Goal: Task Accomplishment & Management: Use online tool/utility

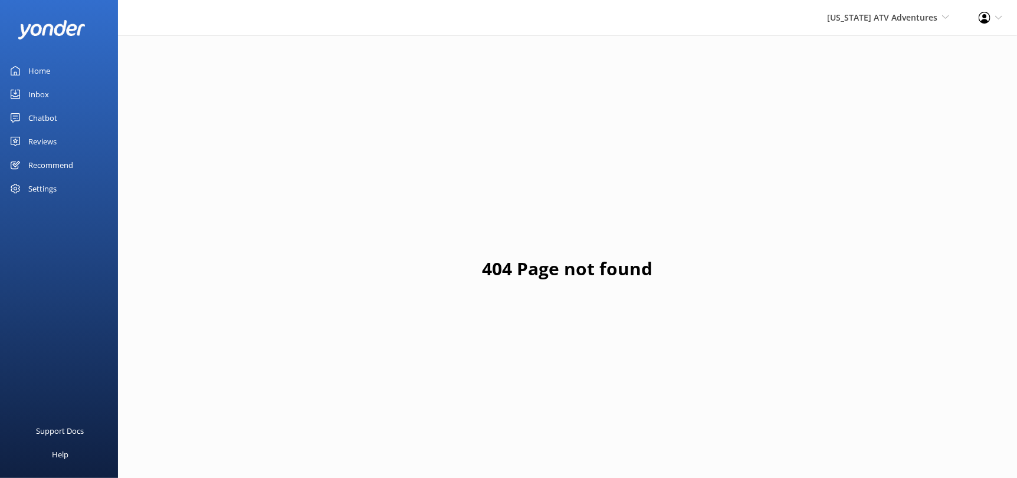
click at [33, 140] on div "Reviews" at bounding box center [42, 142] width 28 height 24
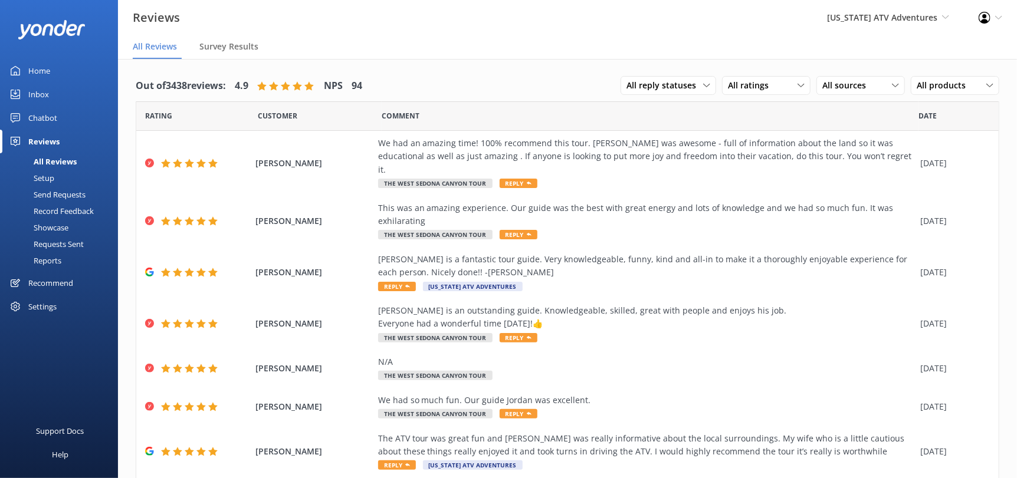
click at [884, 8] on div "[US_STATE] ATV Adventures Sedona Off-Road Center [US_STATE] Safari Jeep Tours […" at bounding box center [888, 17] width 152 height 35
click at [866, 59] on link "[GEOGRAPHIC_DATA]" at bounding box center [906, 51] width 118 height 28
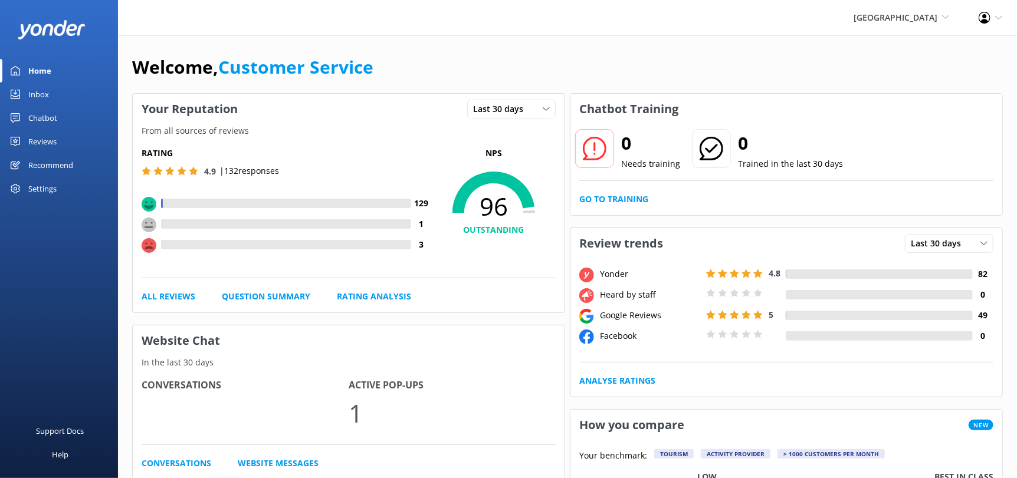
click at [883, 19] on span "[GEOGRAPHIC_DATA]" at bounding box center [896, 17] width 84 height 11
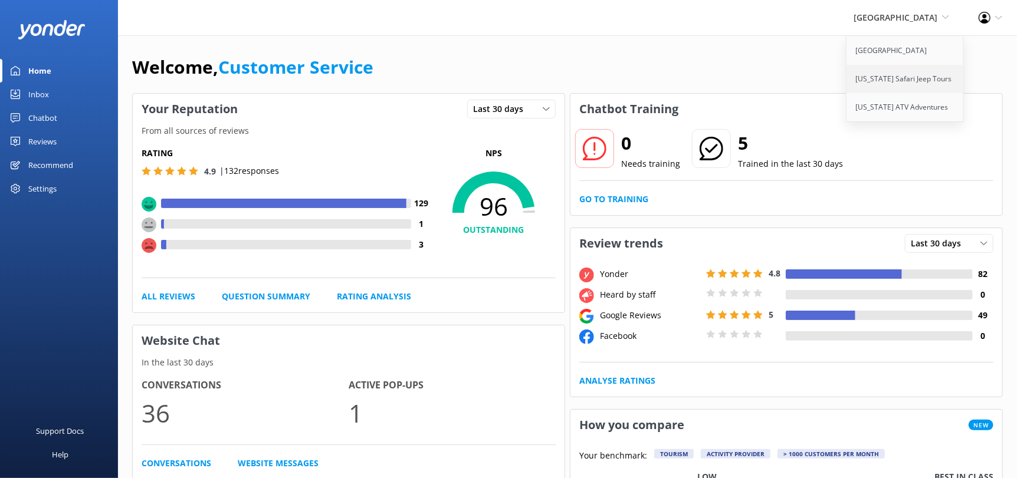
click at [900, 80] on link "[US_STATE] Safari Jeep Tours" at bounding box center [906, 79] width 118 height 28
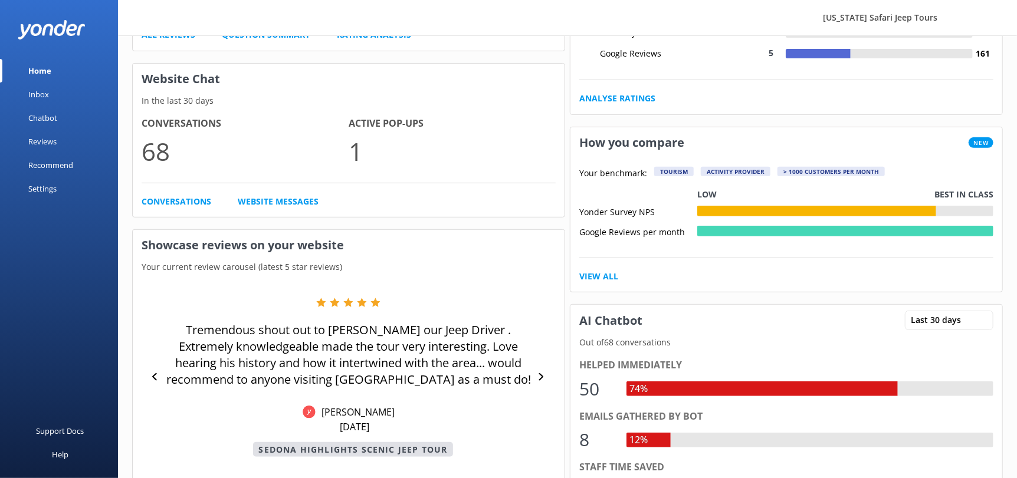
scroll to position [176, 0]
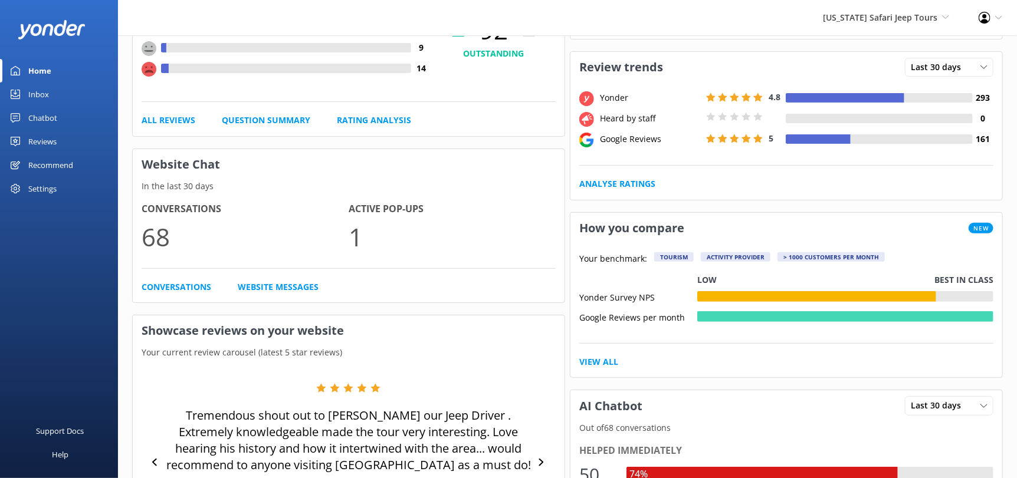
click at [34, 94] on div "Inbox" at bounding box center [38, 95] width 21 height 24
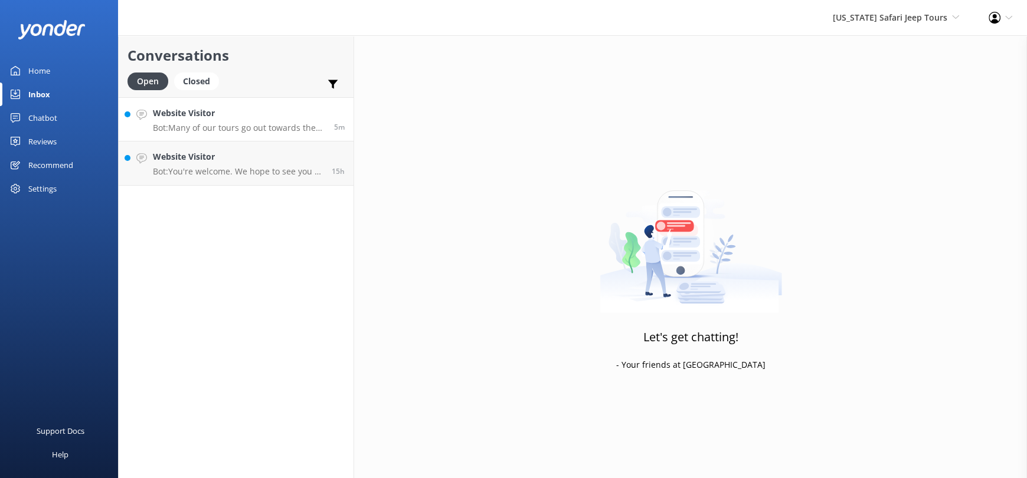
click at [223, 123] on p "Bot: Many of our tours go out towards the end of the day. The best tours for ex…" at bounding box center [239, 128] width 172 height 11
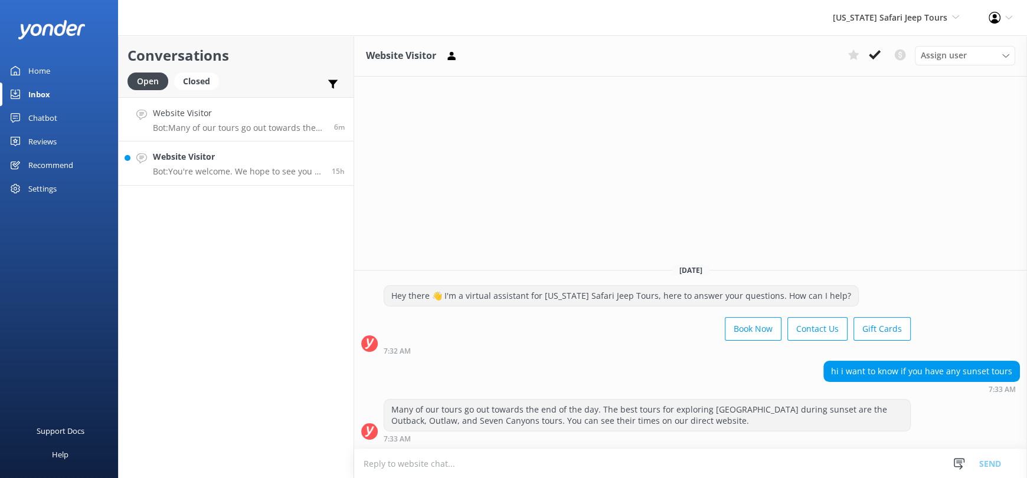
click at [239, 163] on h4 "Website Visitor" at bounding box center [238, 156] width 170 height 13
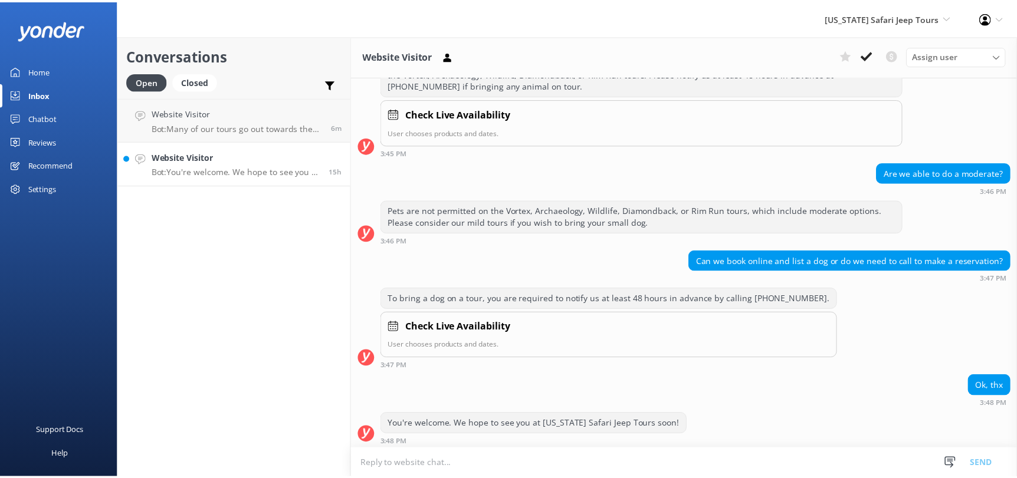
scroll to position [170, 0]
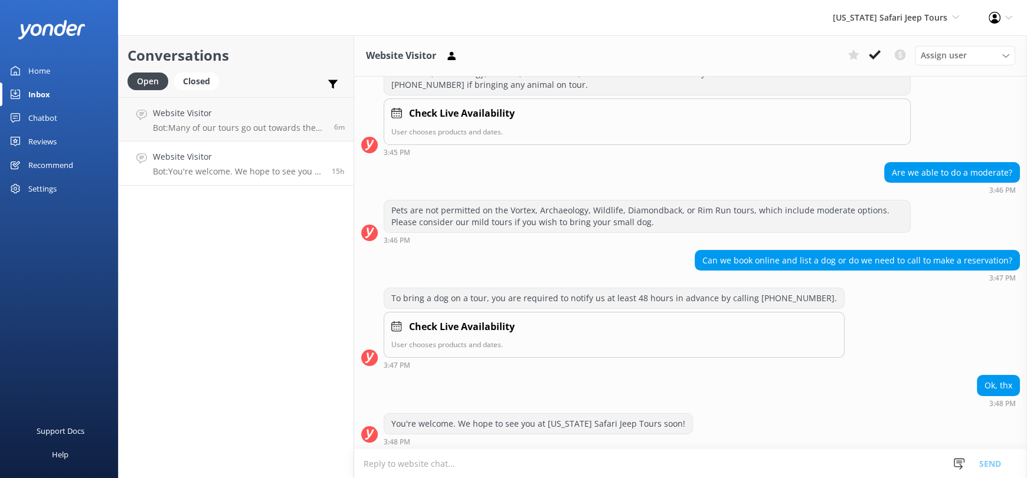
click at [45, 78] on div "Home" at bounding box center [39, 71] width 22 height 24
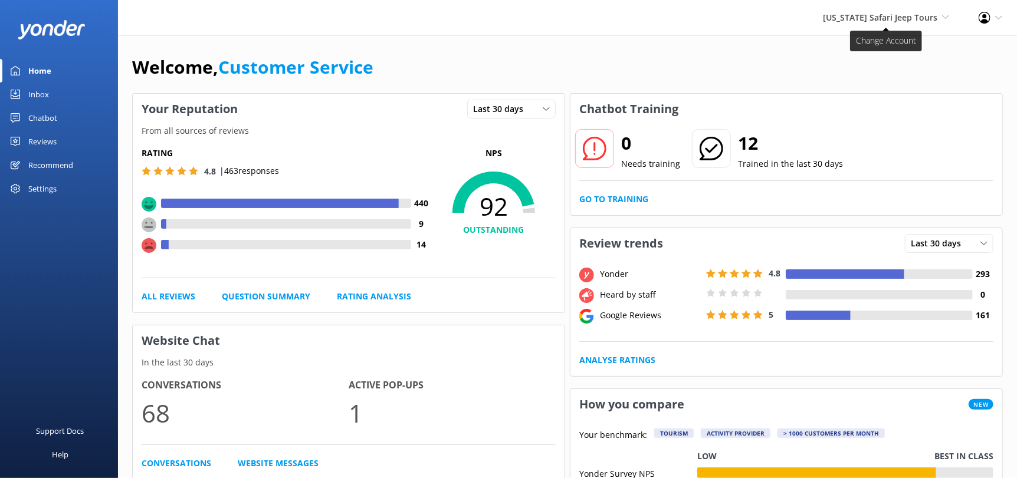
click at [839, 12] on span "[US_STATE] Safari Jeep Tours" at bounding box center [880, 17] width 114 height 11
click at [890, 62] on link "[GEOGRAPHIC_DATA]" at bounding box center [906, 51] width 118 height 28
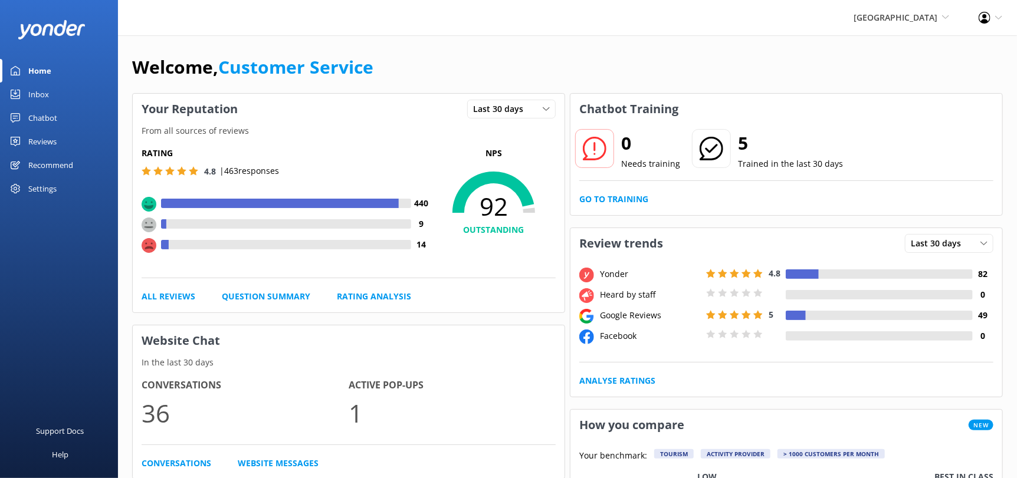
click at [46, 95] on div "Inbox" at bounding box center [38, 95] width 21 height 24
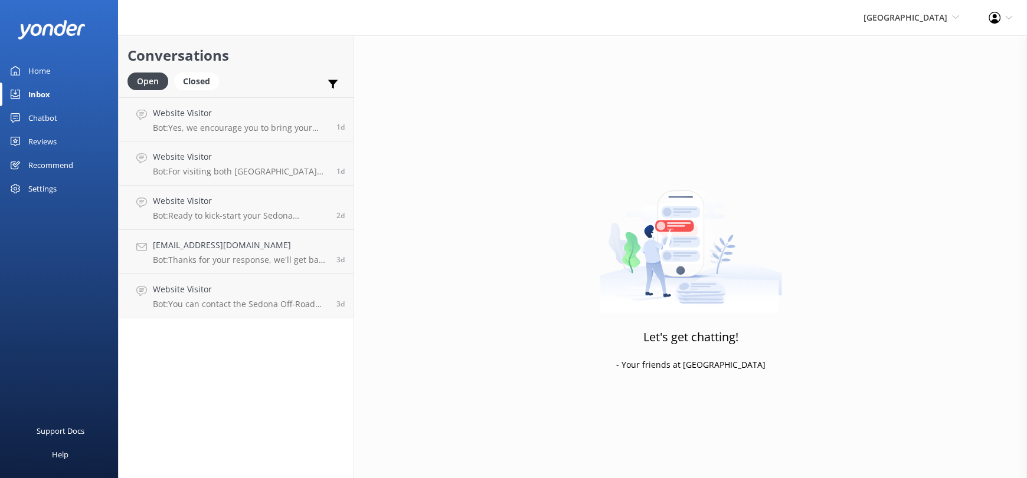
click at [68, 143] on link "Reviews" at bounding box center [59, 142] width 118 height 24
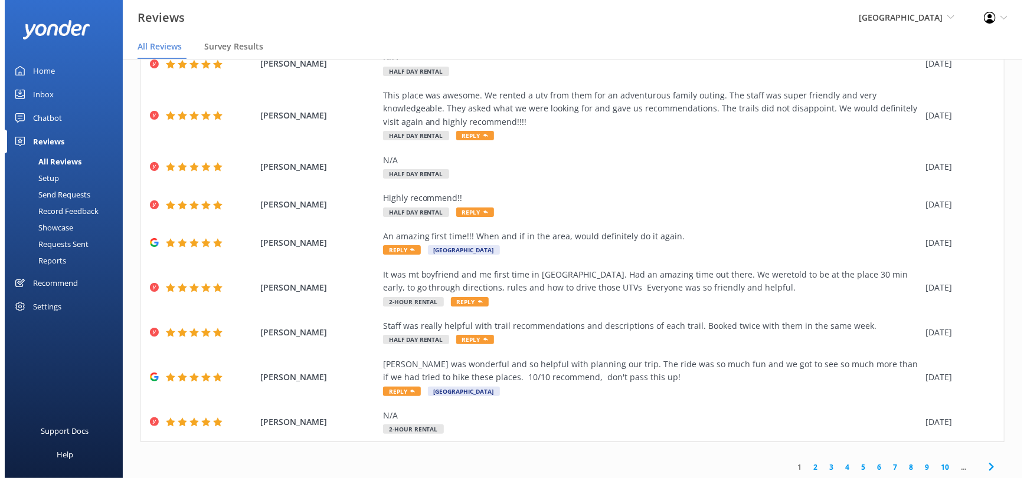
scroll to position [139, 0]
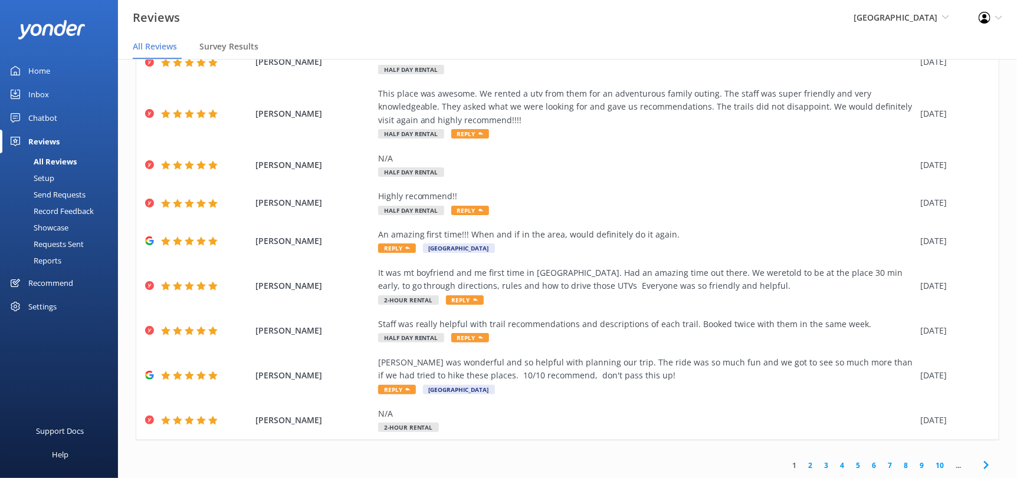
click at [868, 33] on div "[GEOGRAPHIC_DATA] Sedona Off-Road Center [US_STATE] Safari Jeep Tours [US_STATE…" at bounding box center [901, 17] width 125 height 35
click at [888, 106] on link "[US_STATE] ATV Adventures" at bounding box center [906, 107] width 118 height 28
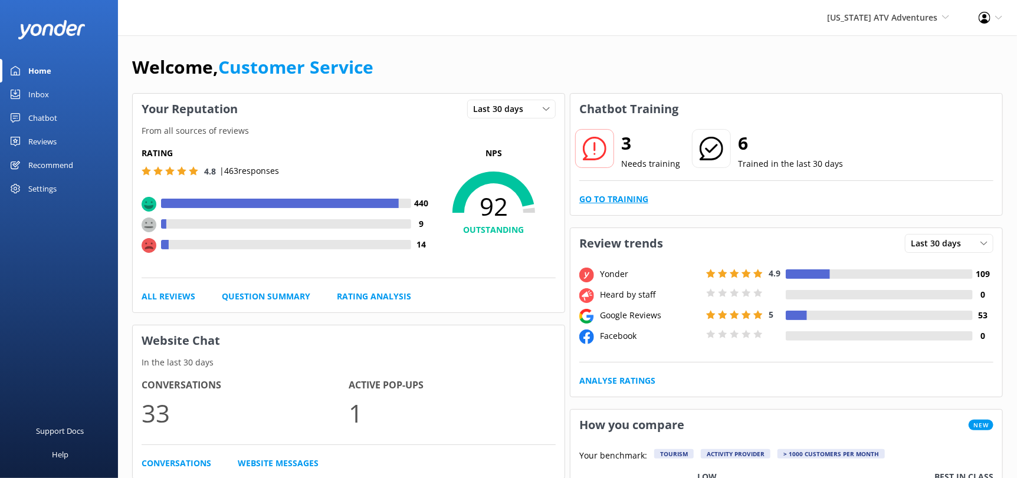
click at [627, 205] on link "Go to Training" at bounding box center [613, 199] width 69 height 13
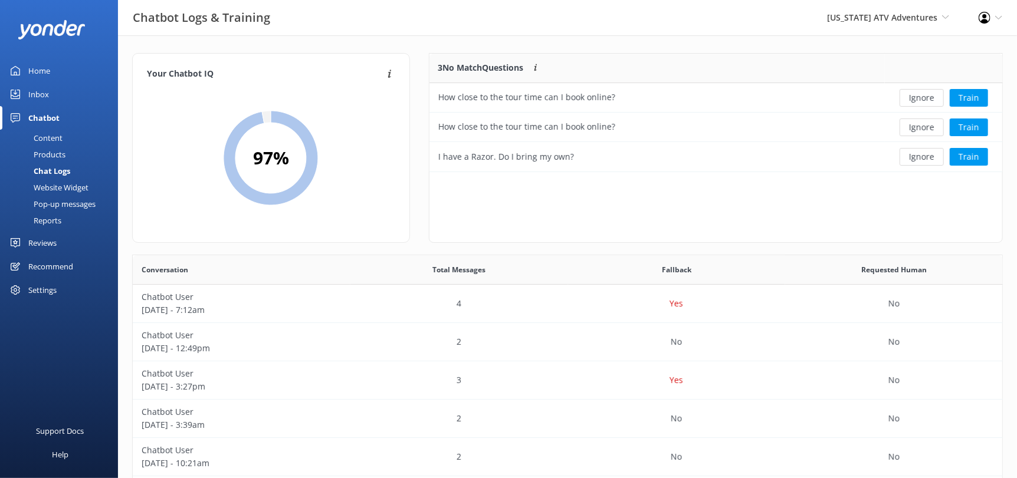
scroll to position [109, 564]
click at [980, 94] on button "Train" at bounding box center [969, 98] width 38 height 18
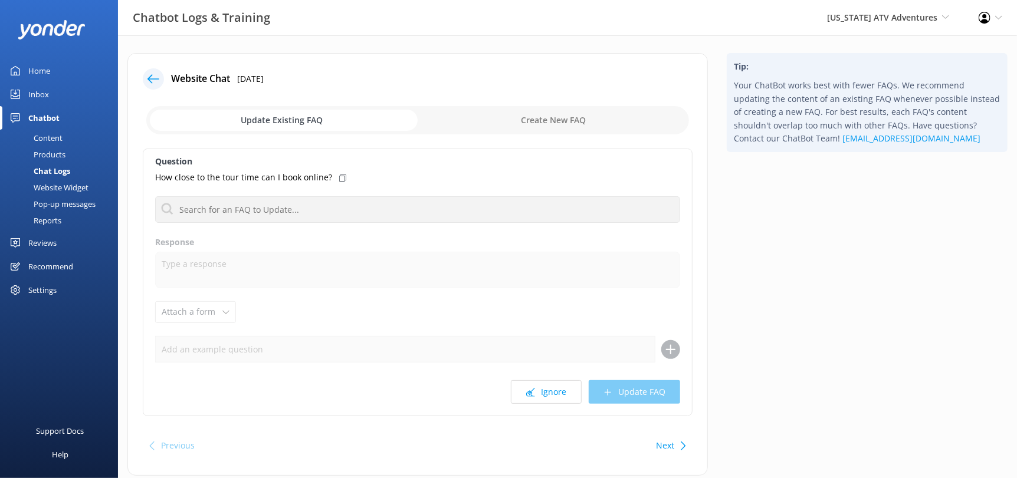
click at [556, 124] on input "checkbox" at bounding box center [417, 120] width 543 height 28
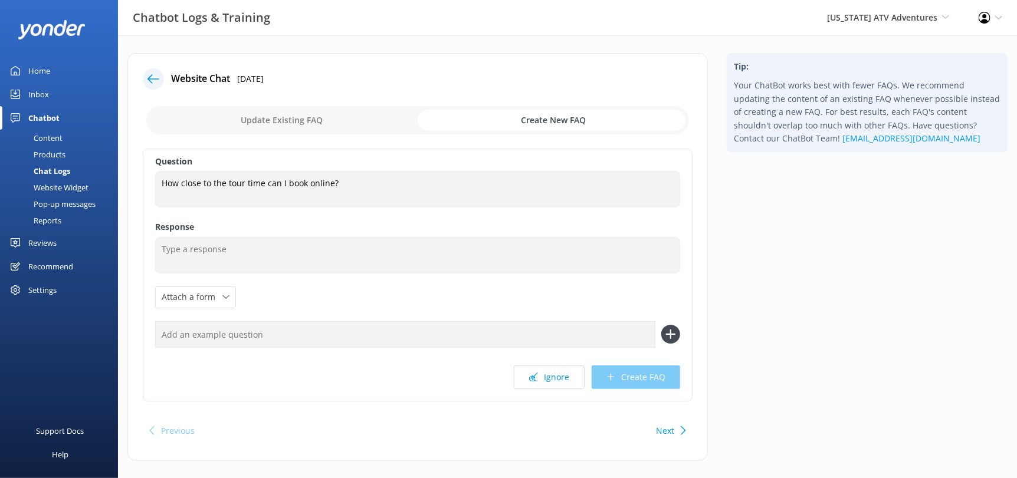
click at [316, 123] on input "checkbox" at bounding box center [417, 120] width 543 height 28
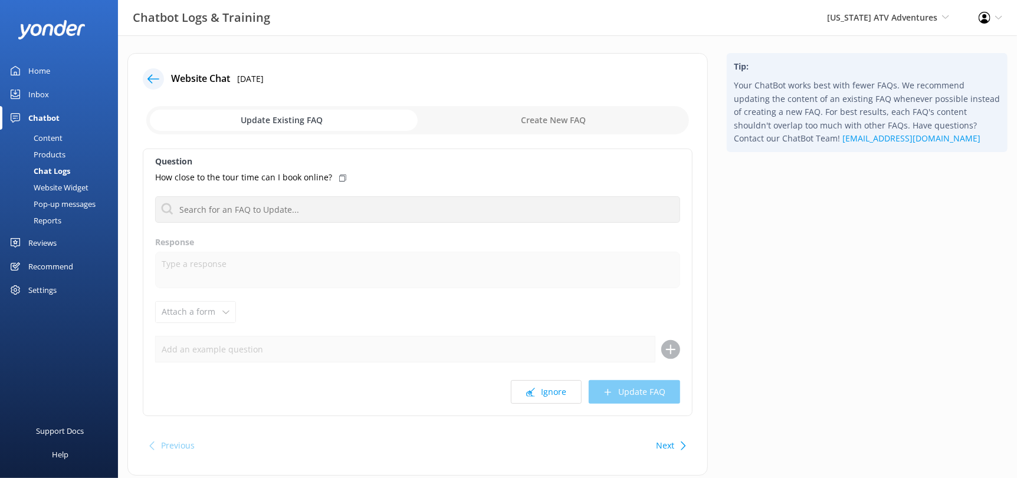
click at [555, 130] on input "checkbox" at bounding box center [417, 120] width 543 height 28
checkbox input "true"
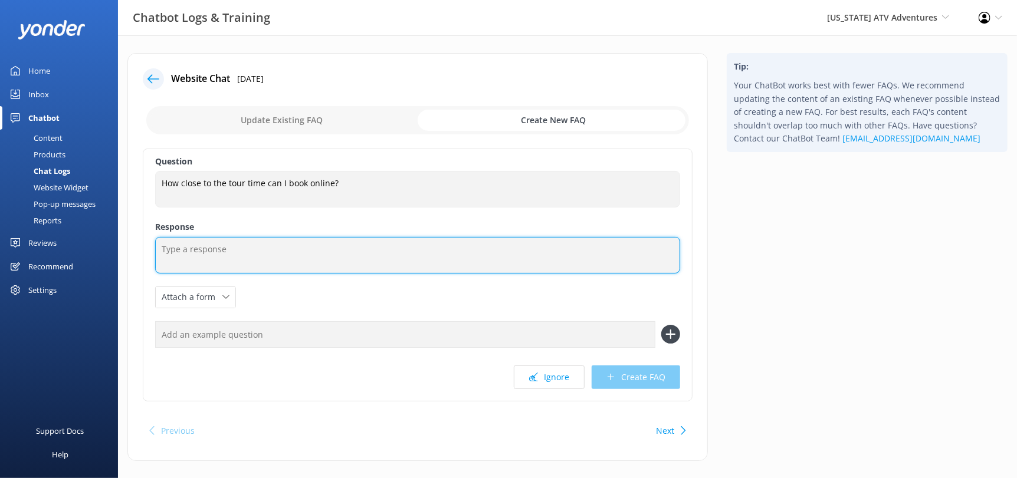
click at [254, 263] on textarea at bounding box center [417, 255] width 525 height 37
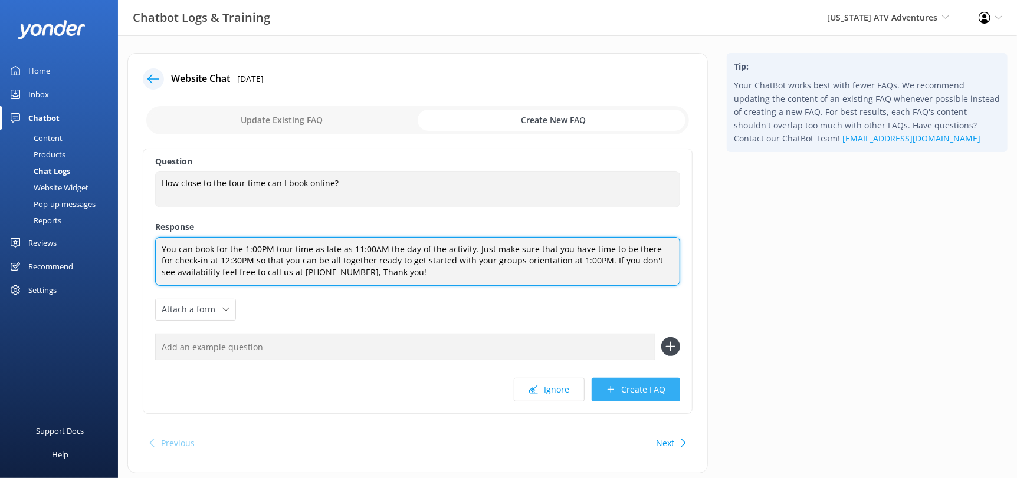
type textarea "You can book for the 1:00PM tour time as late as 11:00AM the day of the activit…"
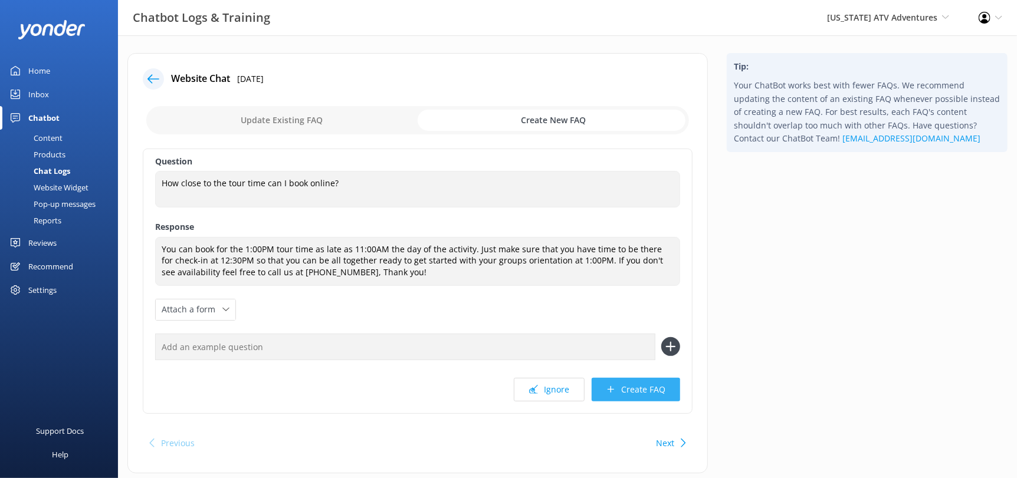
click at [617, 389] on button "Create FAQ" at bounding box center [636, 390] width 89 height 24
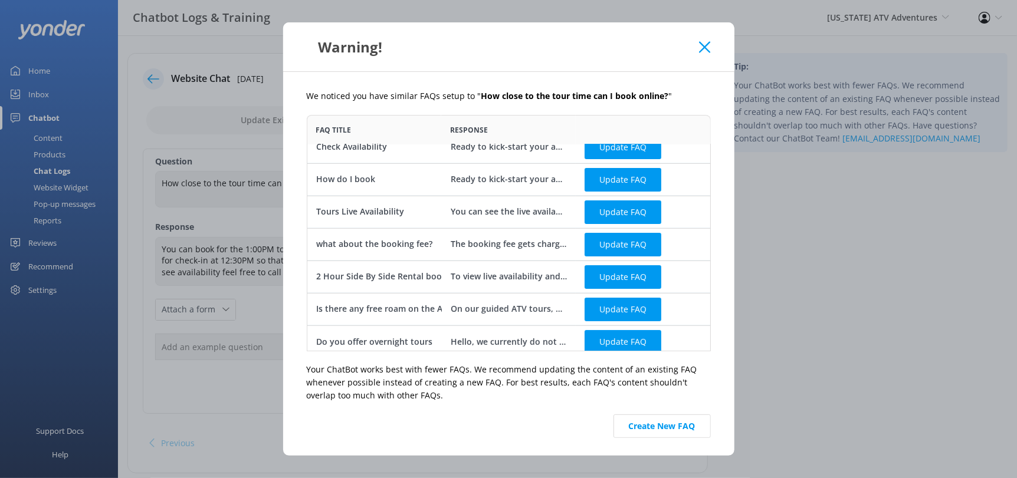
scroll to position [21, 0]
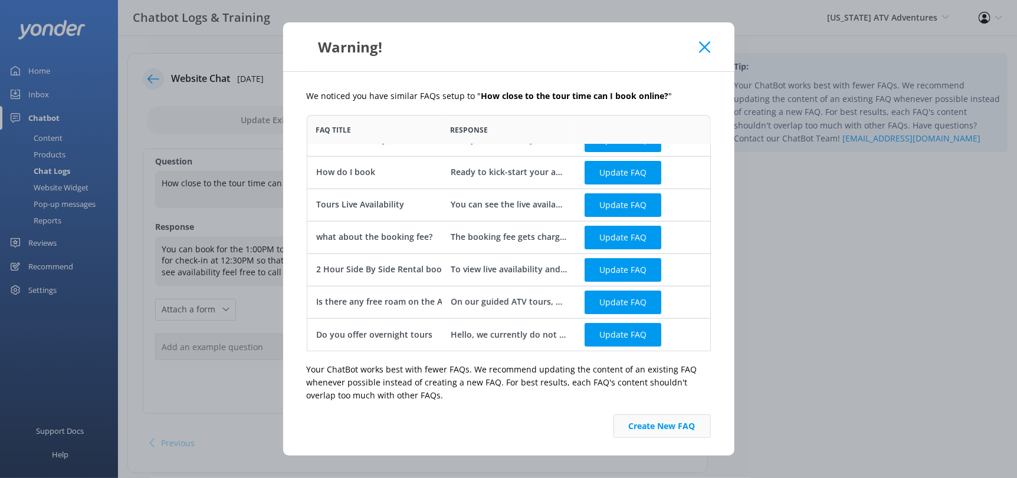
click at [635, 428] on button "Create New FAQ" at bounding box center [662, 427] width 97 height 24
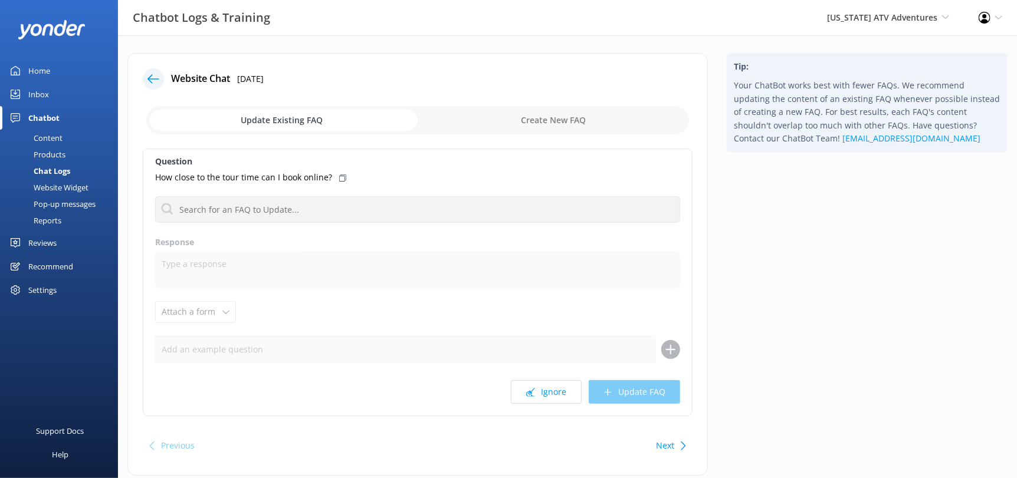
click at [158, 78] on use at bounding box center [154, 78] width 12 height 9
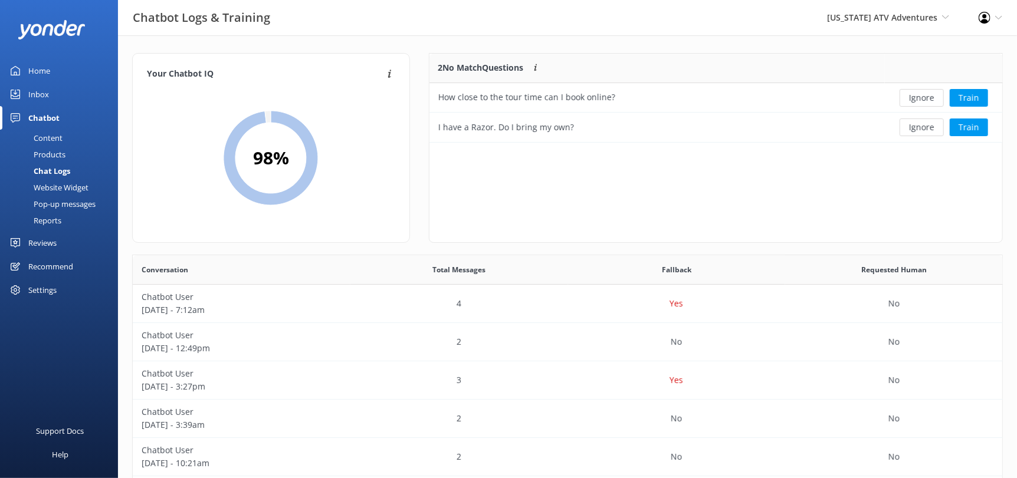
scroll to position [79, 564]
click at [929, 99] on button "Ignore" at bounding box center [922, 98] width 44 height 18
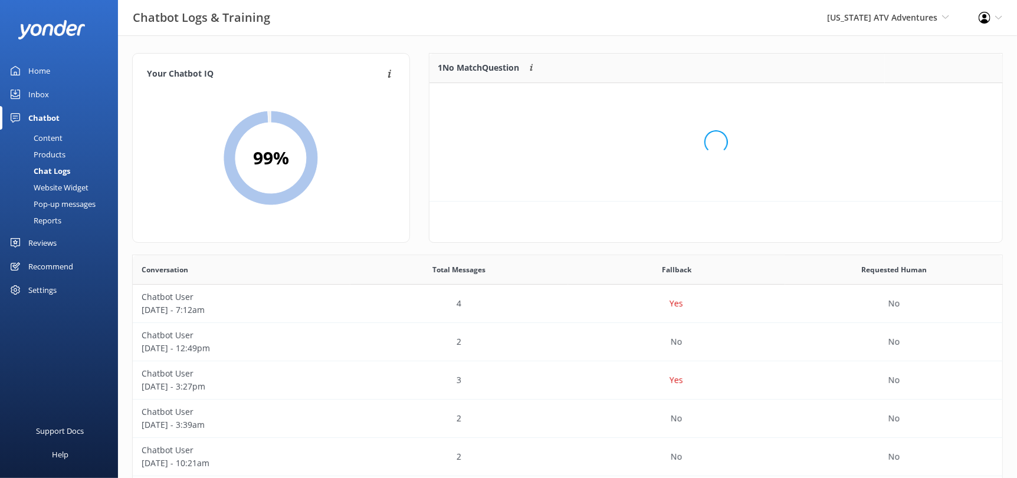
scroll to position [10, 9]
click at [970, 96] on button "Train" at bounding box center [969, 98] width 38 height 18
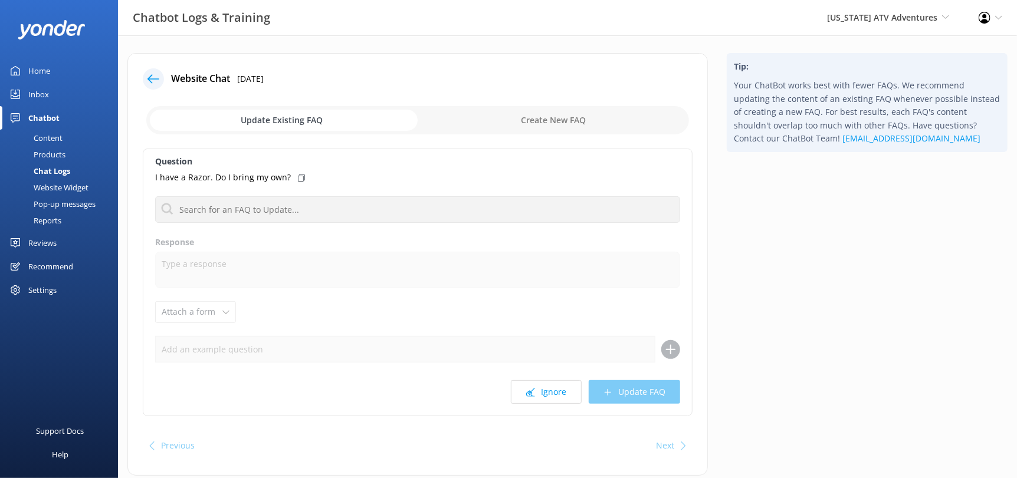
click at [527, 110] on input "checkbox" at bounding box center [417, 120] width 543 height 28
checkbox input "true"
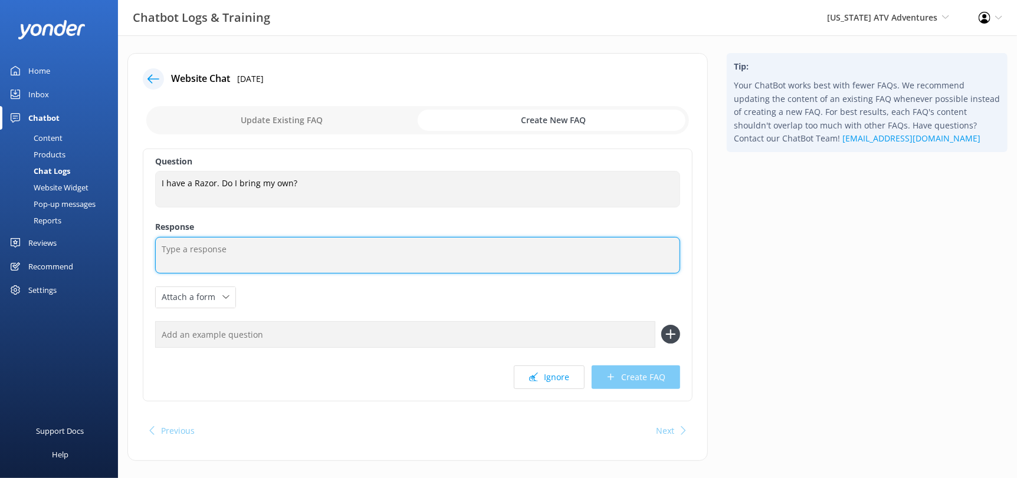
click at [306, 241] on textarea at bounding box center [417, 255] width 525 height 37
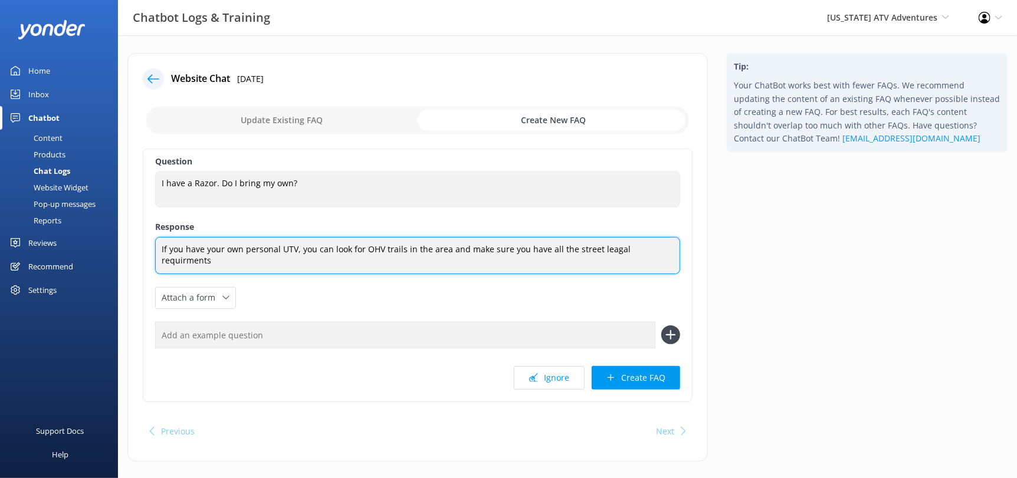
click at [601, 251] on textarea "If you have your own personal UTV, you can look for OHV trails in the area and …" at bounding box center [417, 255] width 525 height 37
click at [637, 250] on textarea "If you have your own personal UTV, you can look for OHV trails in the area and …" at bounding box center [417, 255] width 525 height 37
click at [211, 261] on textarea "If you have your own personal UTV, you can look for OHV trails in the area and …" at bounding box center [417, 255] width 525 height 37
click at [348, 261] on textarea "If you have your own personal UTV, you can look for OHV trails in the area and …" at bounding box center [417, 255] width 525 height 37
click at [458, 255] on textarea "If you have your own personal UTV, you can look for OHV trails in the area and …" at bounding box center [417, 255] width 525 height 37
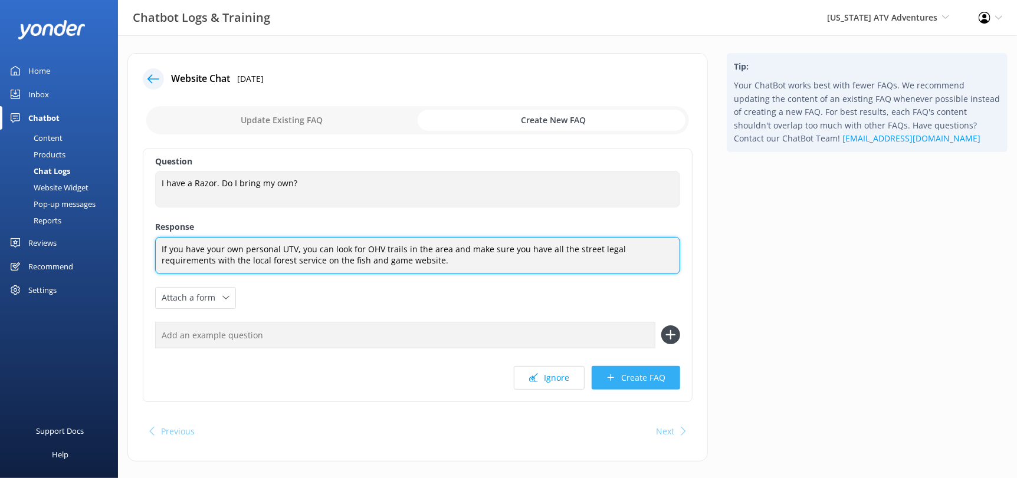
type textarea "If you have your own personal UTV, you can look for OHV trails in the area and …"
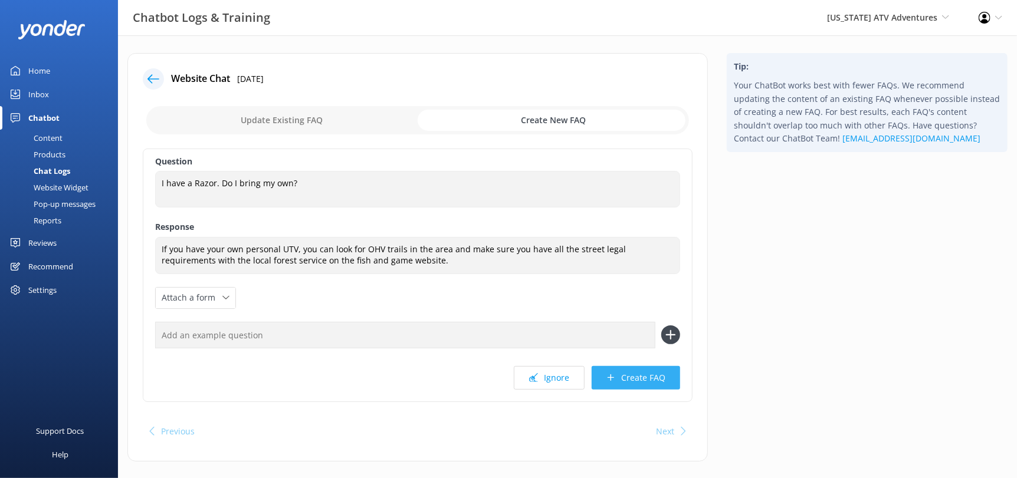
click at [623, 381] on button "Create FAQ" at bounding box center [636, 378] width 89 height 24
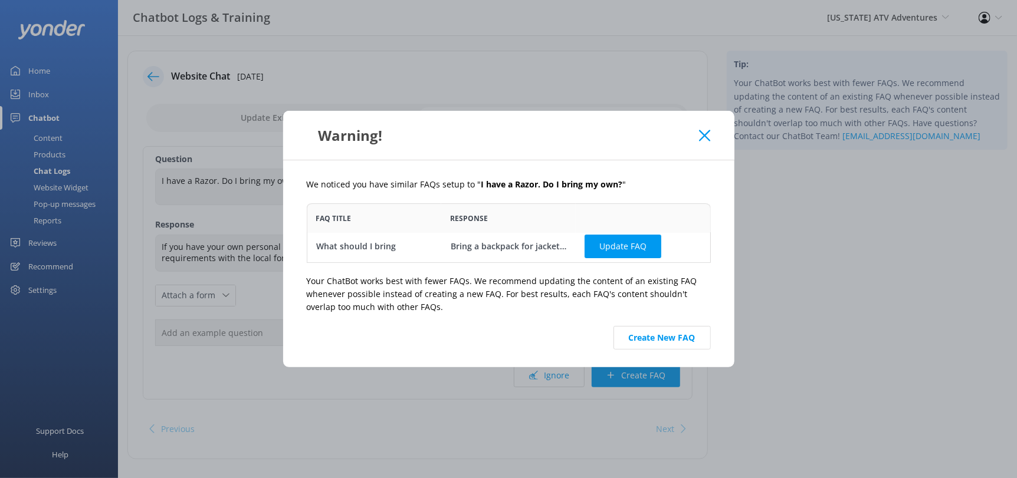
scroll to position [18, 0]
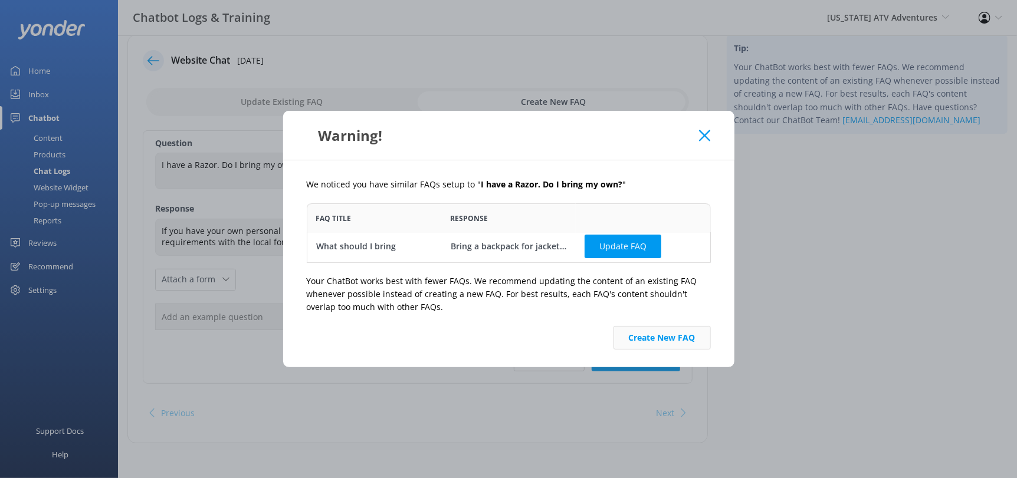
click at [655, 342] on button "Create New FAQ" at bounding box center [662, 338] width 97 height 24
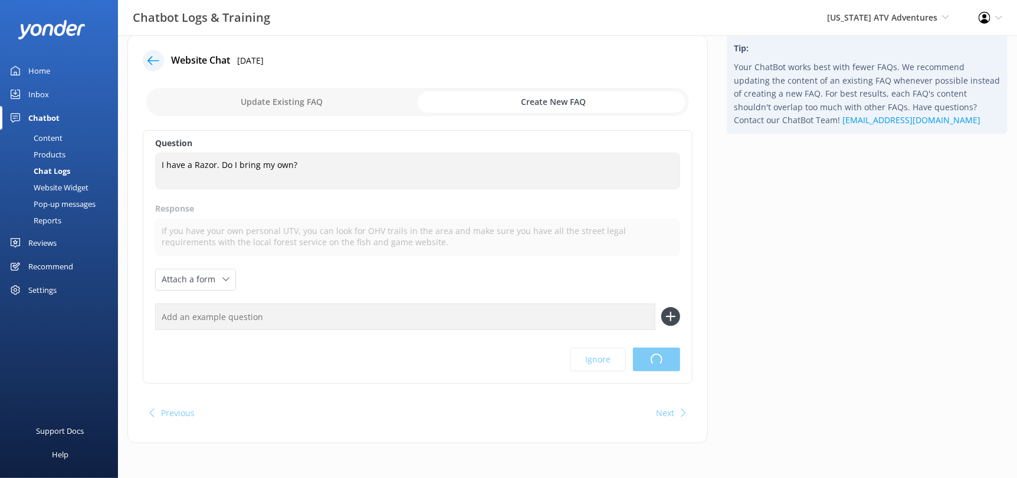
scroll to position [0, 0]
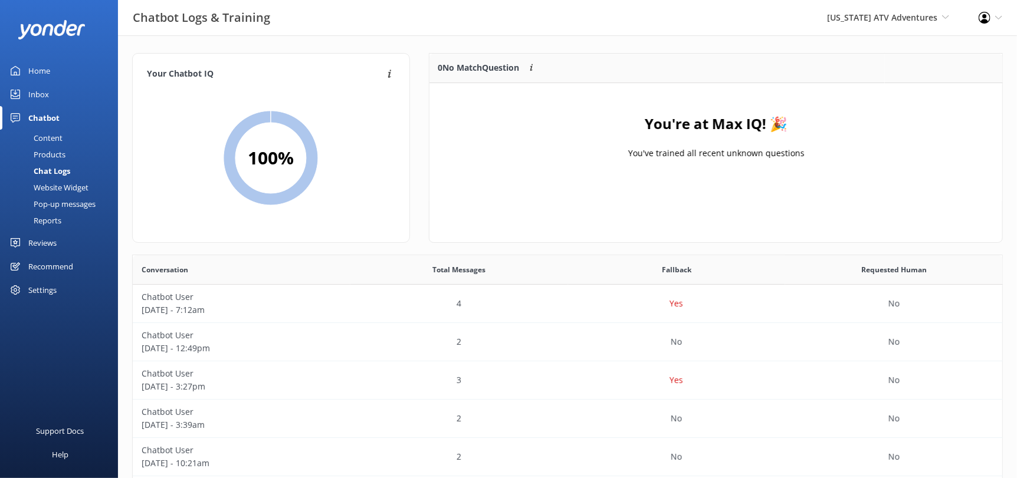
click at [30, 91] on div "Inbox" at bounding box center [38, 95] width 21 height 24
